Goal: Complete application form

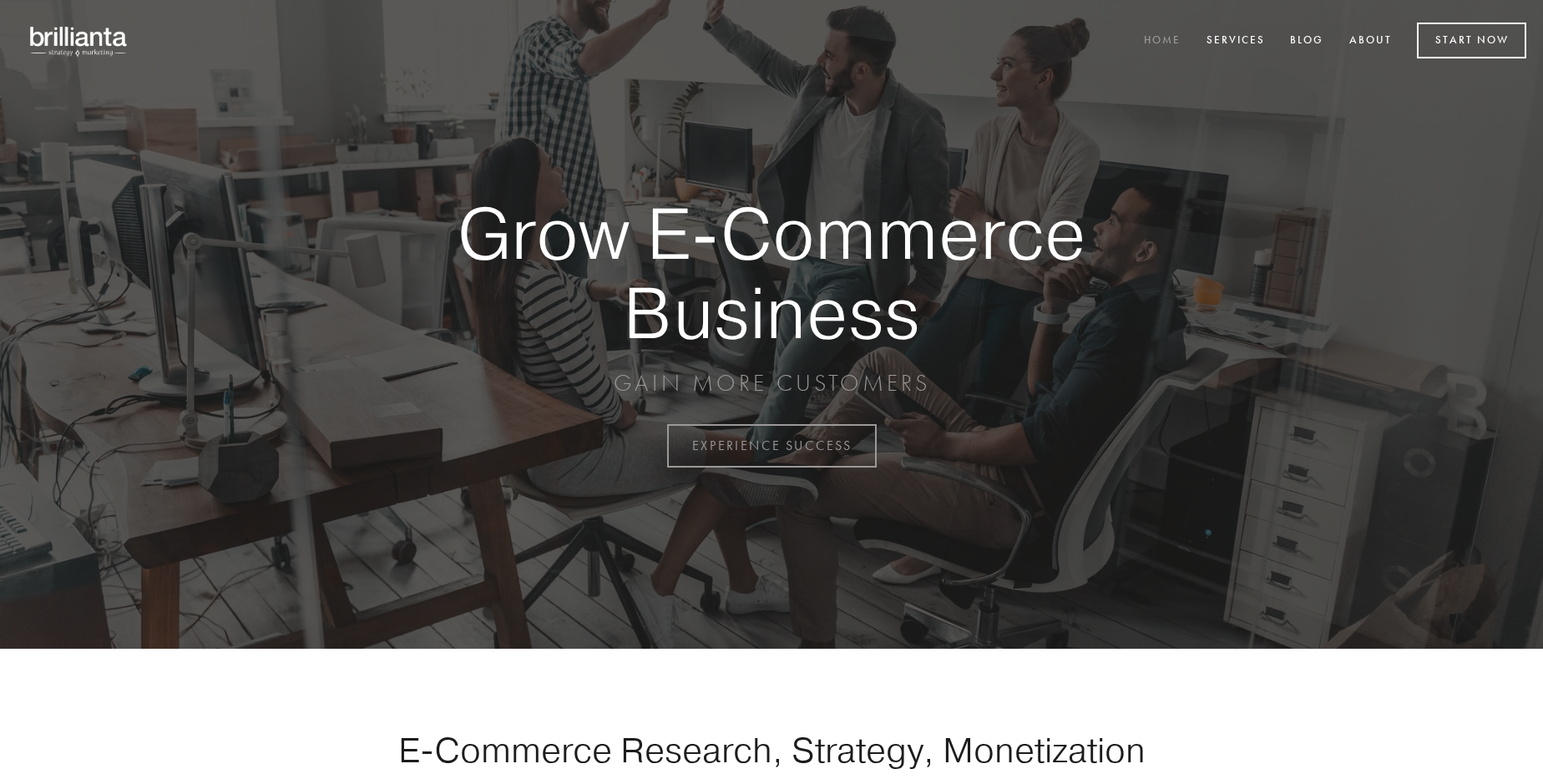
scroll to position [4377, 0]
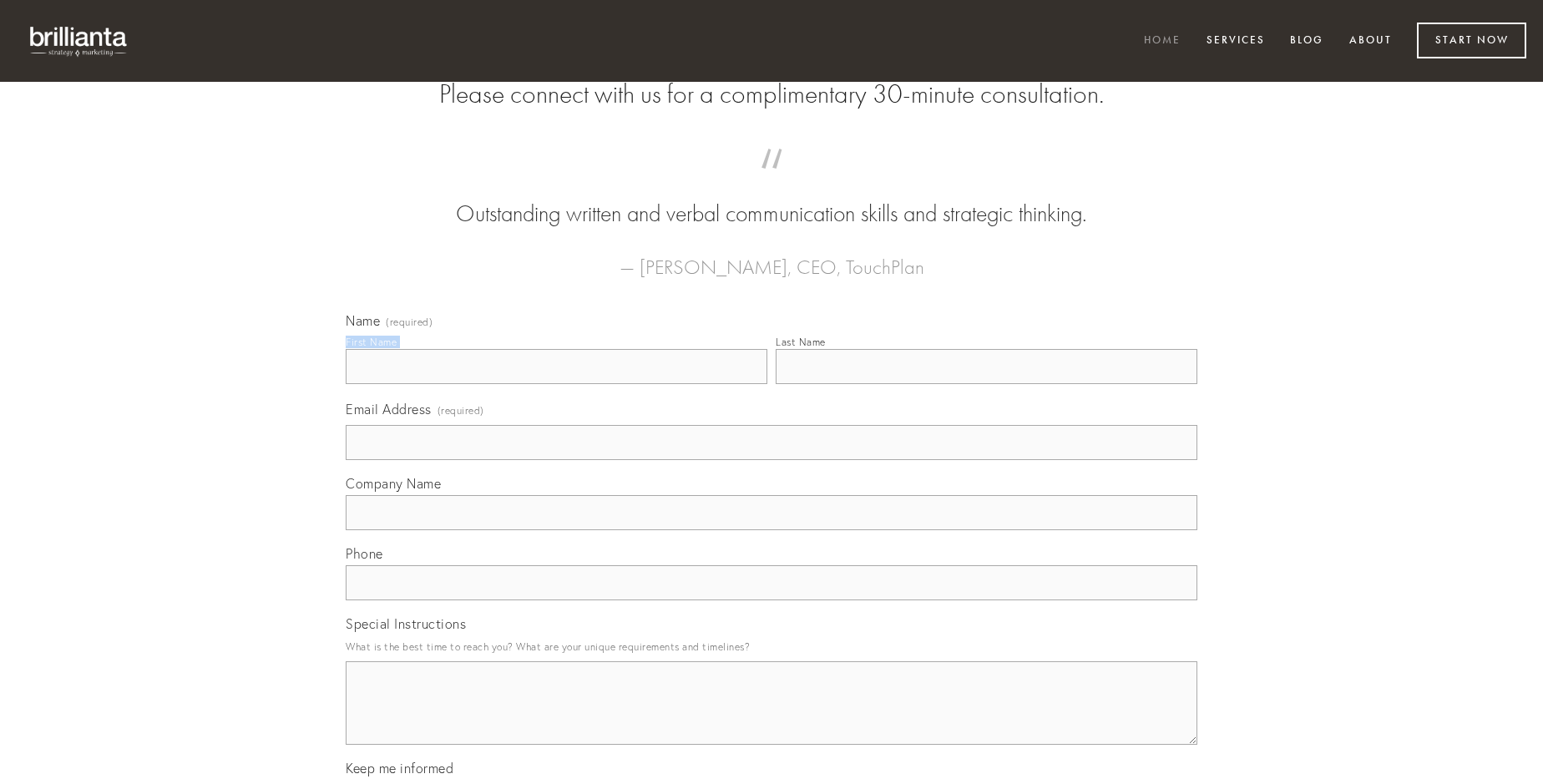
type input "[PERSON_NAME]"
click at [986, 384] on input "Last Name" at bounding box center [987, 366] width 421 height 35
type input "[PERSON_NAME]"
click at [772, 460] on input "Email Address (required)" at bounding box center [772, 442] width 852 height 35
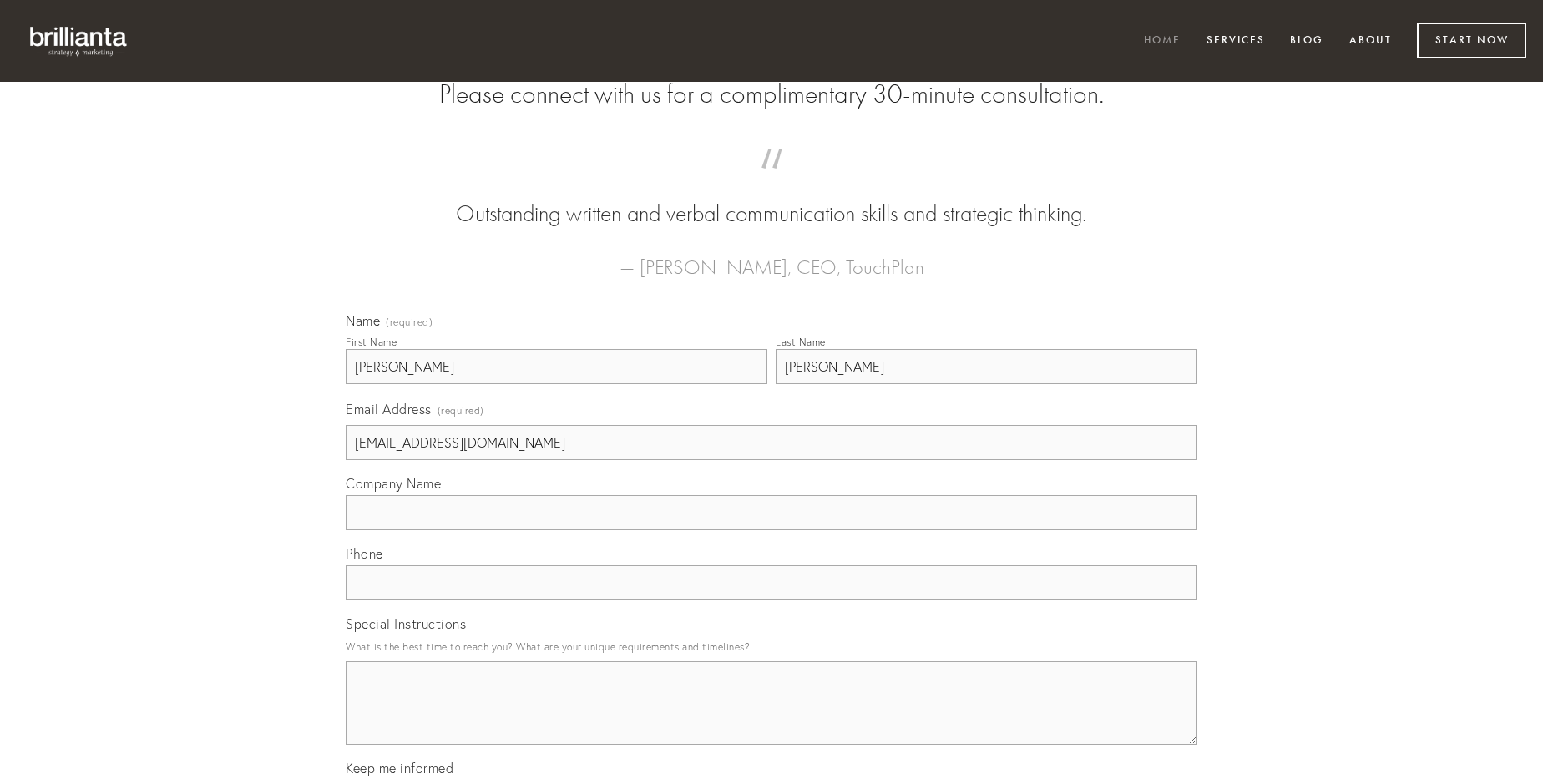
type input "[EMAIL_ADDRESS][DOMAIN_NAME]"
click at [772, 530] on input "Company Name" at bounding box center [772, 513] width 852 height 35
type input "aufero"
click at [772, 600] on input "text" at bounding box center [772, 582] width 852 height 35
click at [772, 718] on textarea "Special Instructions" at bounding box center [772, 703] width 852 height 83
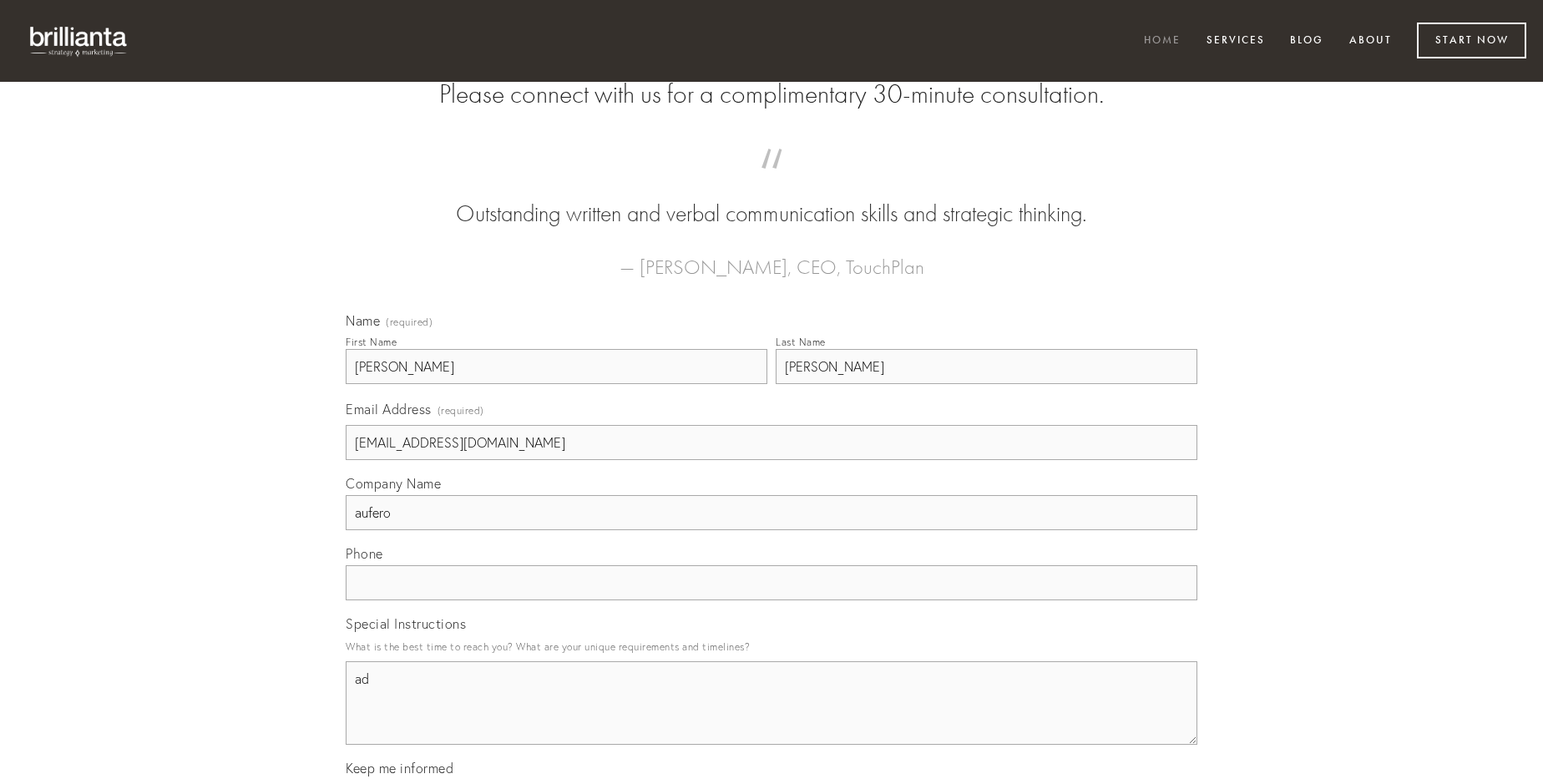
type textarea "ad"
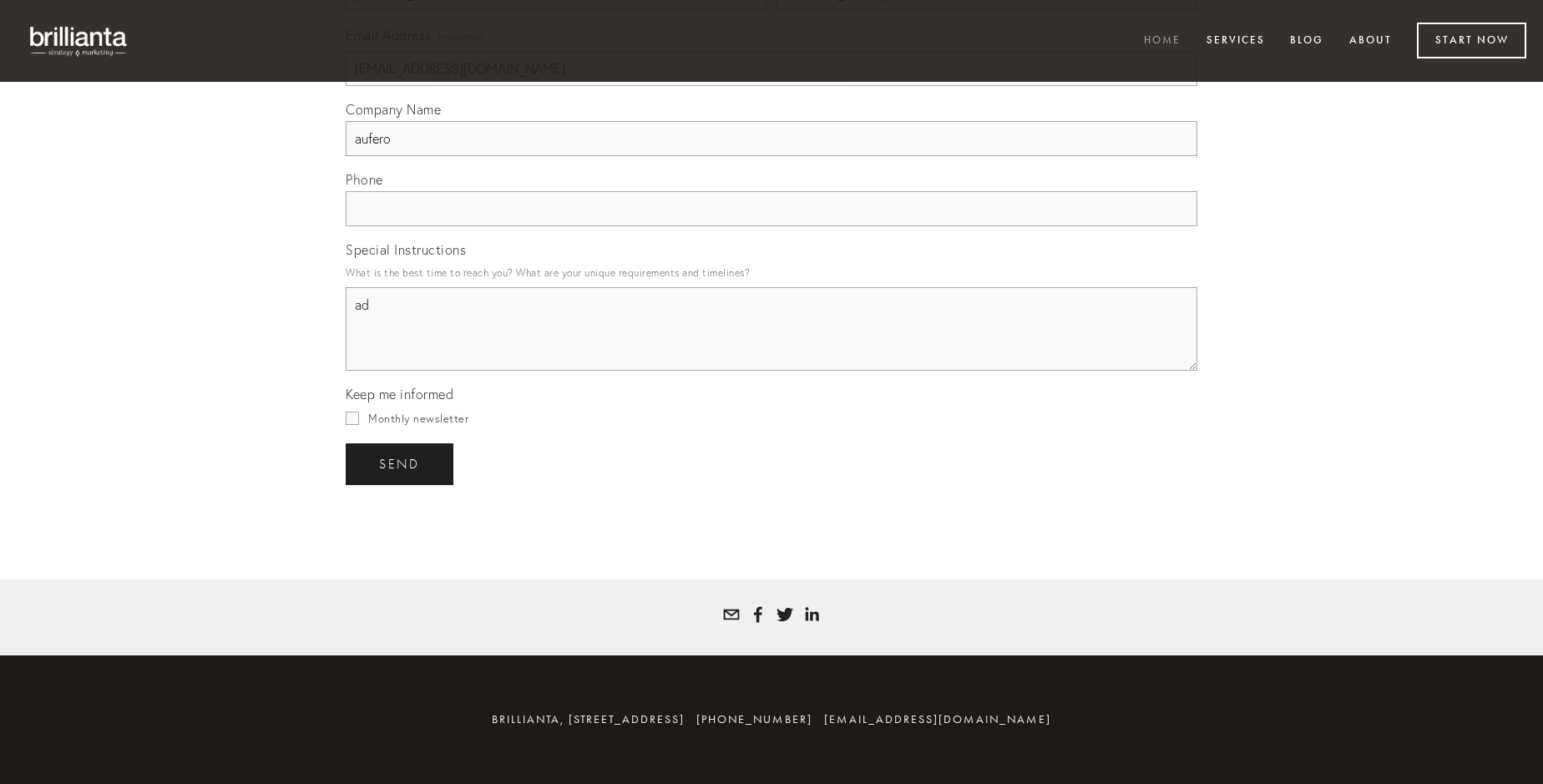
click at [401, 463] on span "send" at bounding box center [399, 464] width 41 height 15
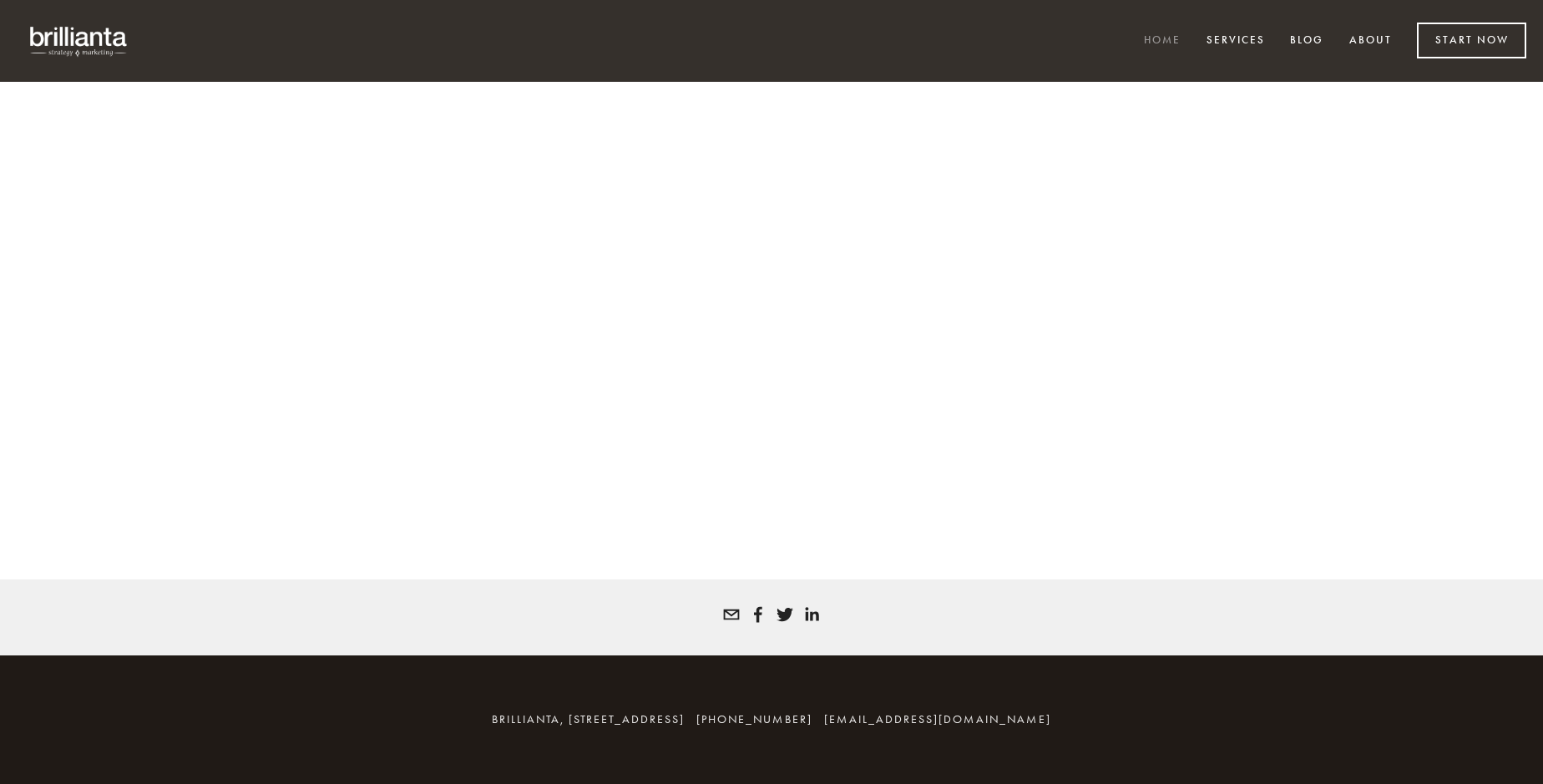
scroll to position [4354, 0]
